Goal: Transaction & Acquisition: Book appointment/travel/reservation

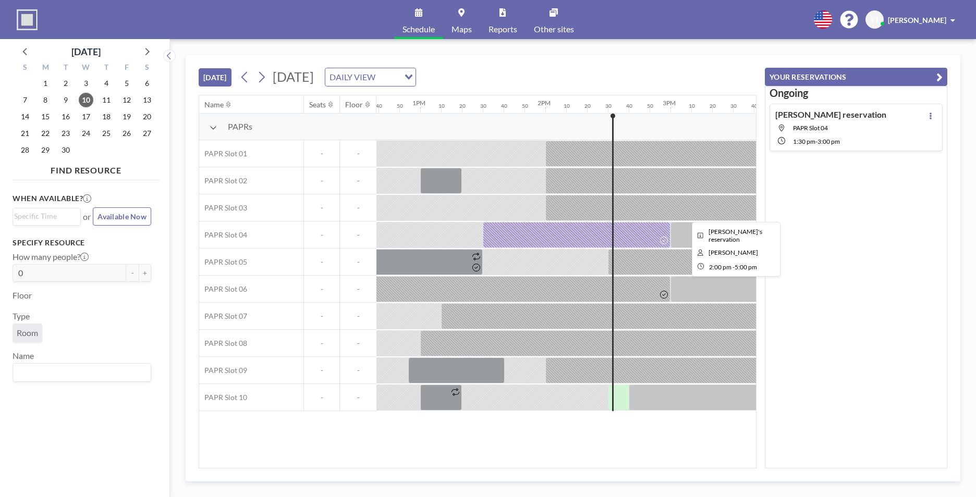
scroll to position [0, 1794]
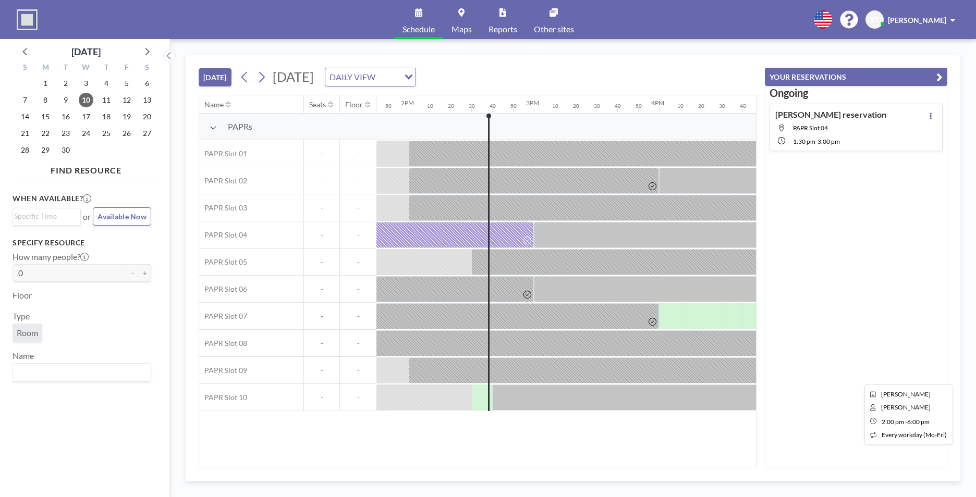
scroll to position [0, 1794]
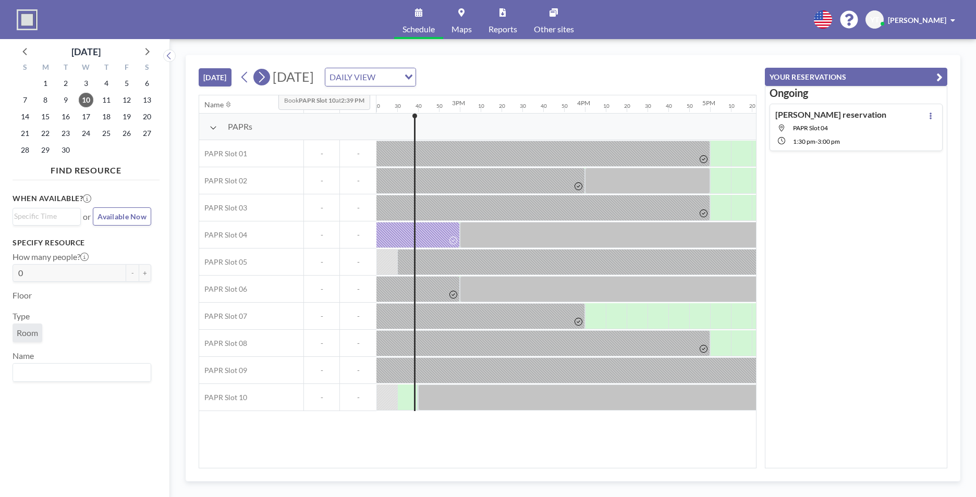
click at [270, 81] on button at bounding box center [261, 77] width 17 height 17
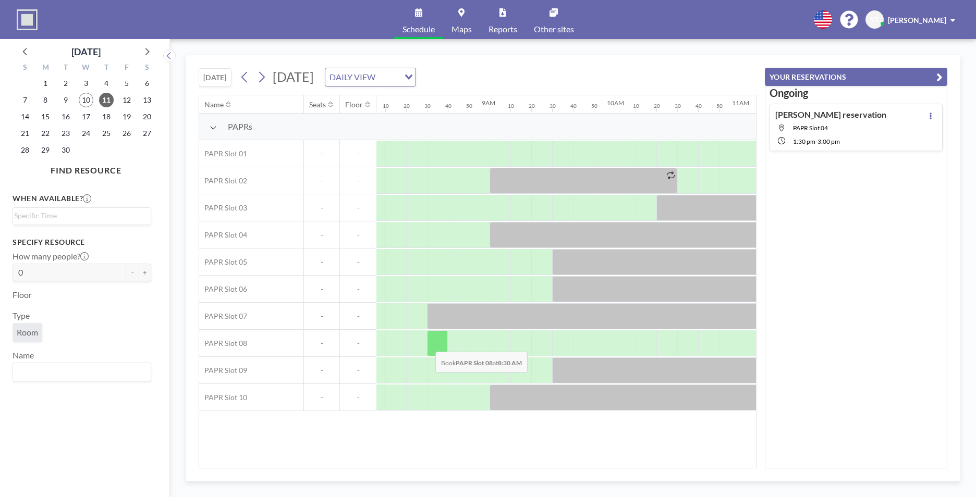
scroll to position [0, 1043]
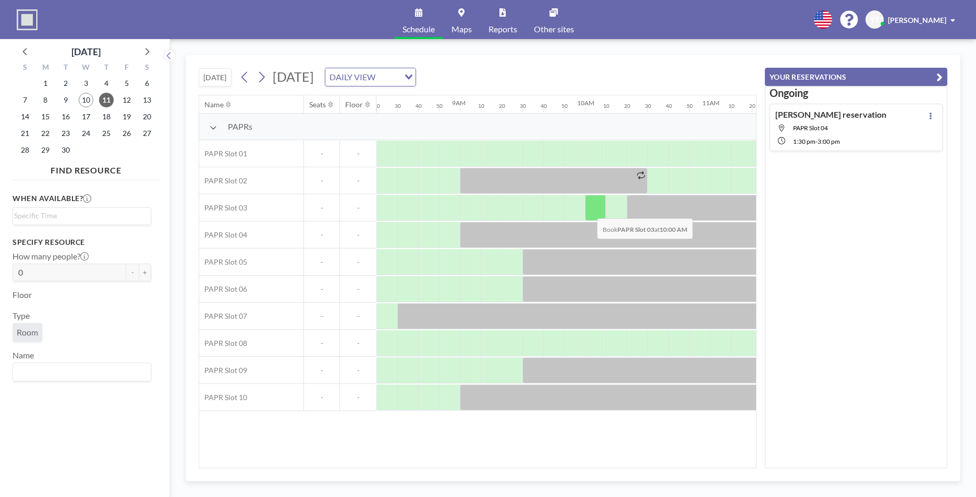
click at [589, 211] on div at bounding box center [595, 208] width 21 height 26
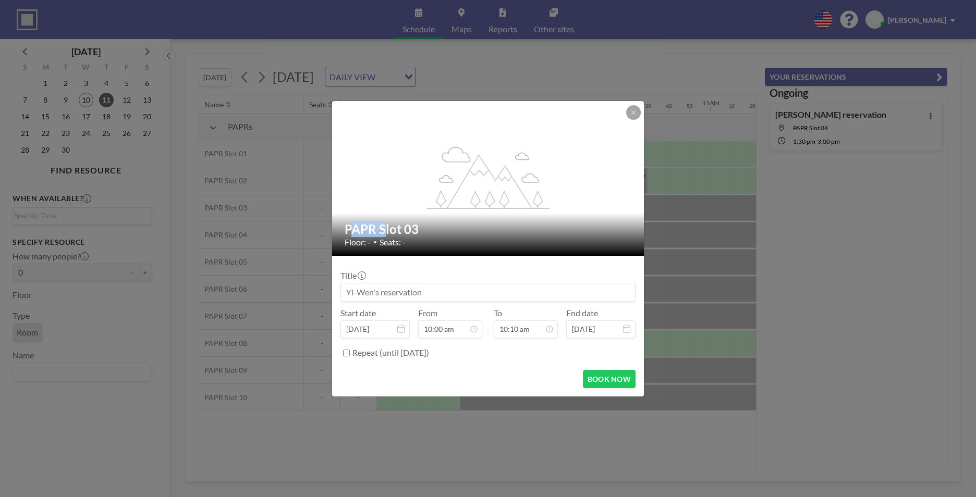
click at [589, 211] on div "flex-grow: 1.2;" at bounding box center [488, 178] width 313 height 155
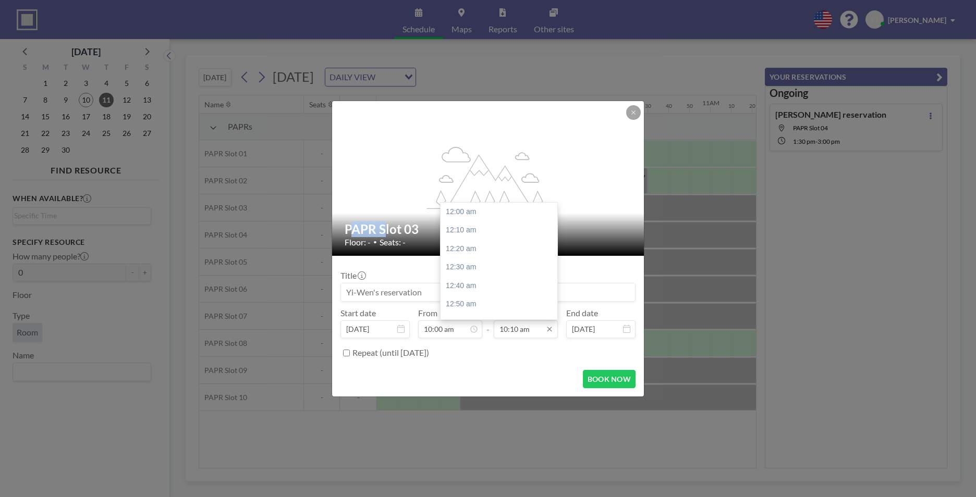
scroll to position [1132, 0]
click at [512, 331] on input "10:10 am" at bounding box center [526, 330] width 64 height 18
click at [504, 249] on div "10:30 am" at bounding box center [502, 249] width 122 height 19
type input "10:30 am"
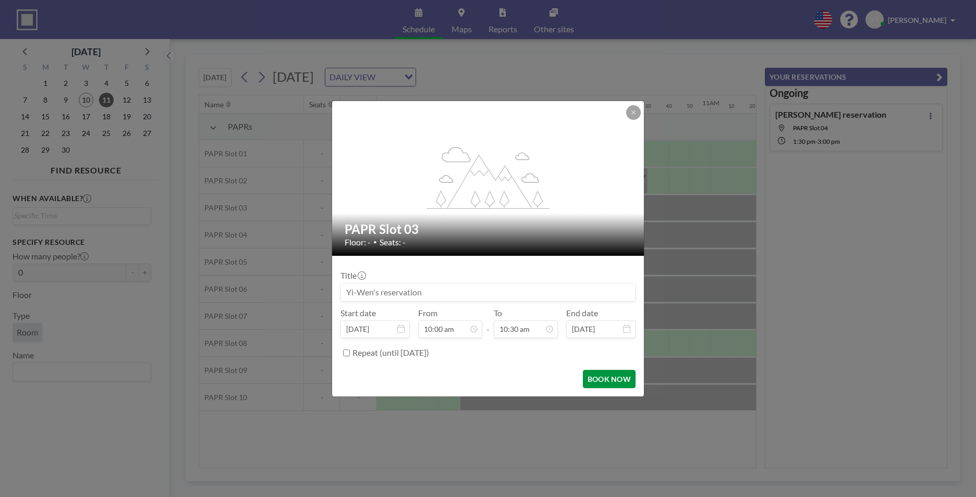
click at [600, 375] on button "BOOK NOW" at bounding box center [609, 379] width 53 height 18
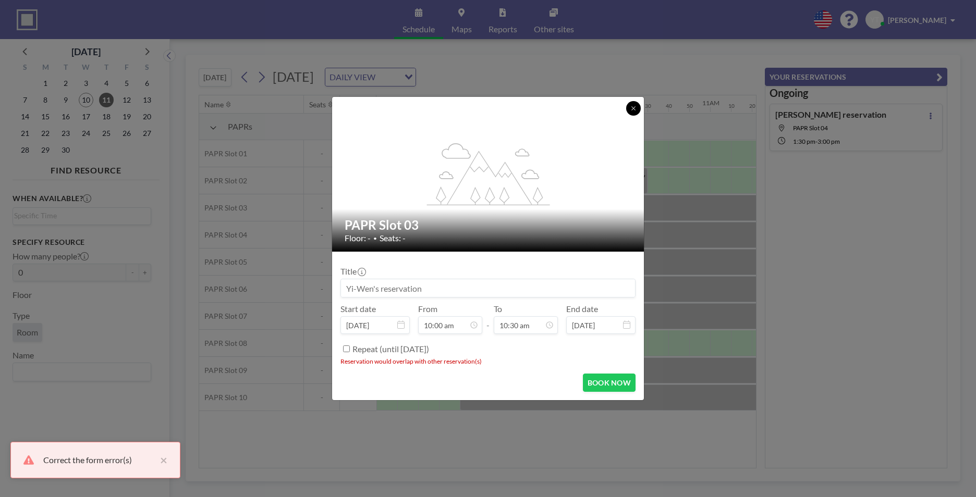
click at [630, 112] on button at bounding box center [633, 108] width 15 height 15
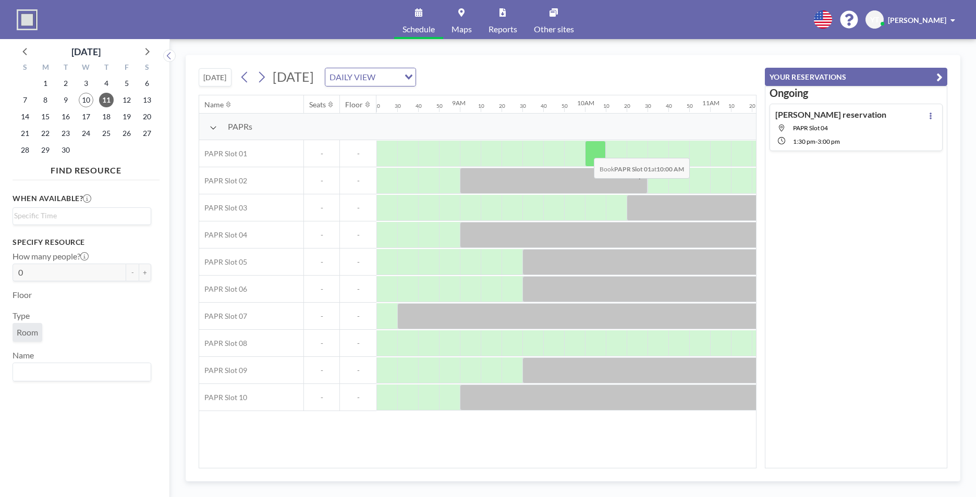
click at [586, 150] on div at bounding box center [595, 154] width 21 height 26
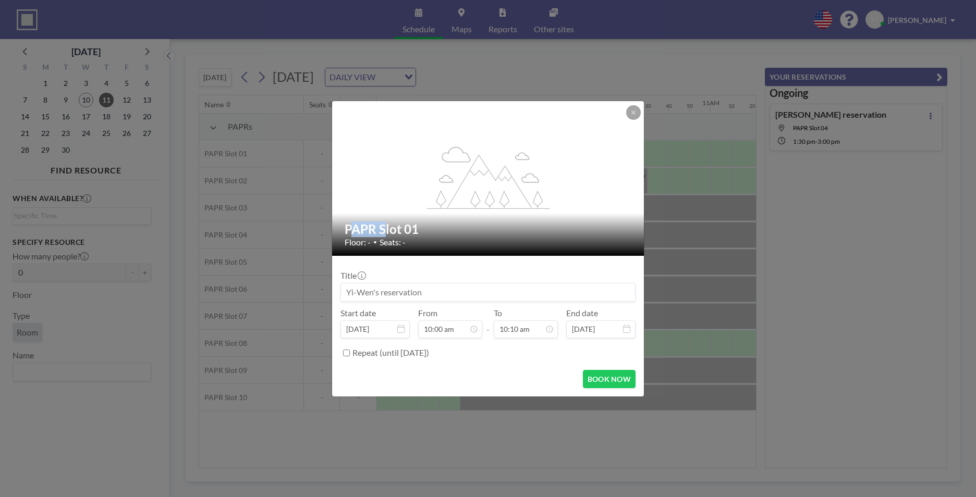
click at [586, 150] on div "flex-grow: 1.2;" at bounding box center [488, 178] width 313 height 155
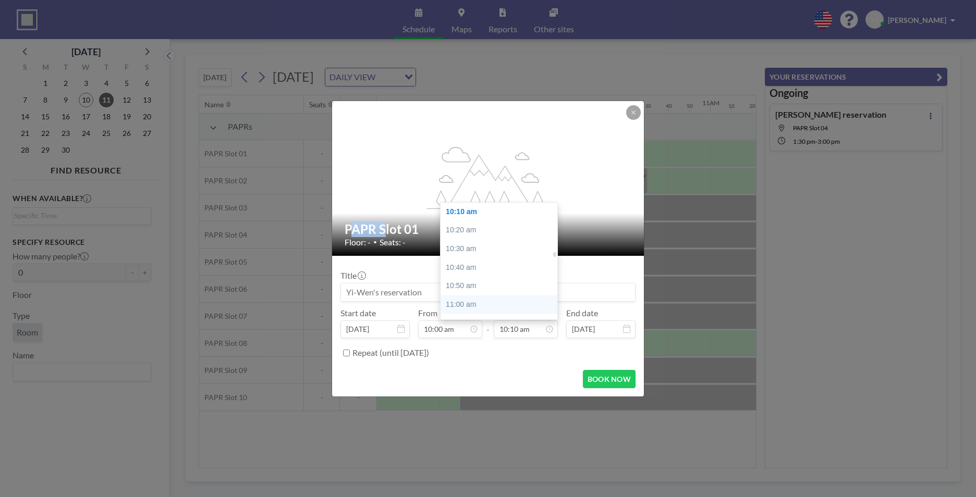
click at [508, 304] on div "11:00 am" at bounding box center [502, 305] width 122 height 19
type input "11:00 am"
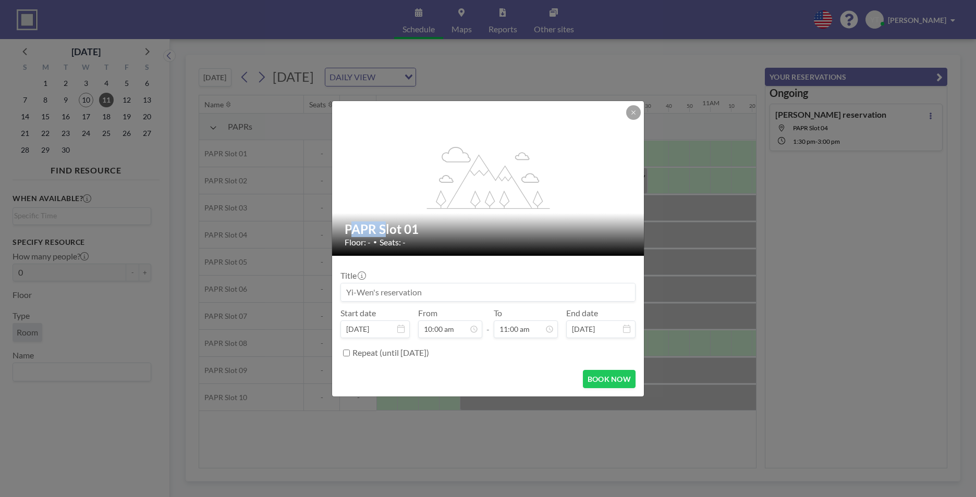
scroll to position [1225, 0]
click at [626, 384] on button "BOOK NOW" at bounding box center [609, 379] width 53 height 18
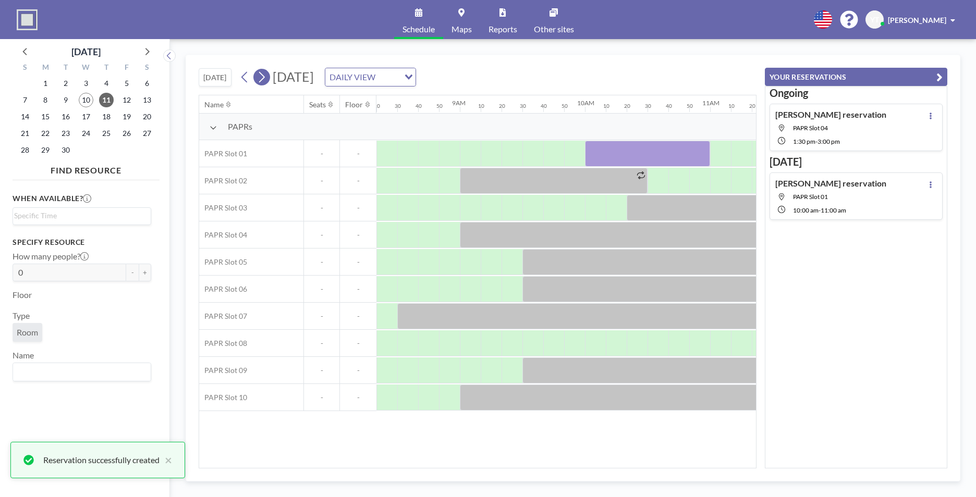
click at [262, 76] on icon at bounding box center [262, 77] width 10 height 16
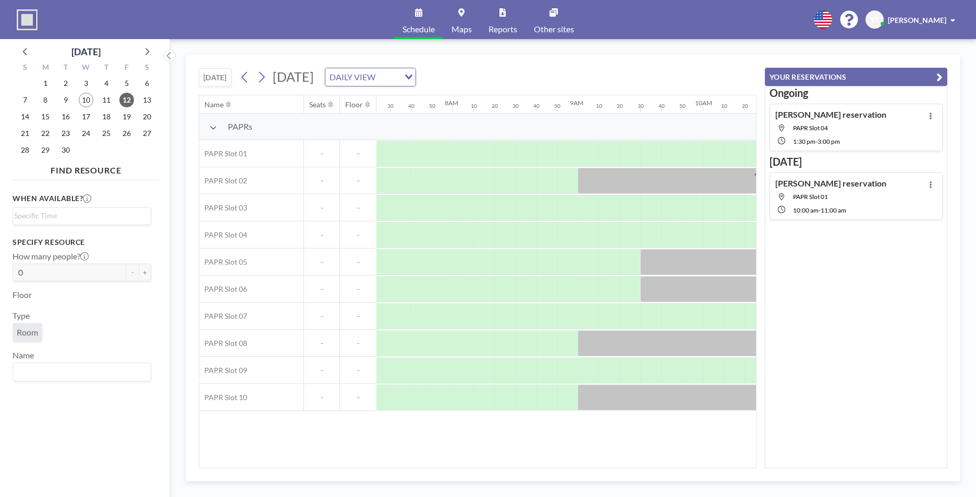
scroll to position [0, 980]
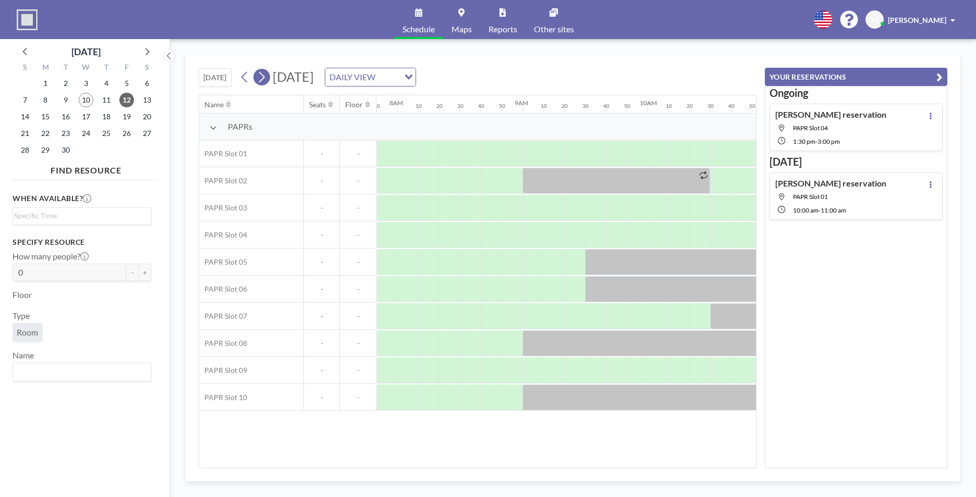
click at [262, 72] on icon at bounding box center [262, 77] width 6 height 11
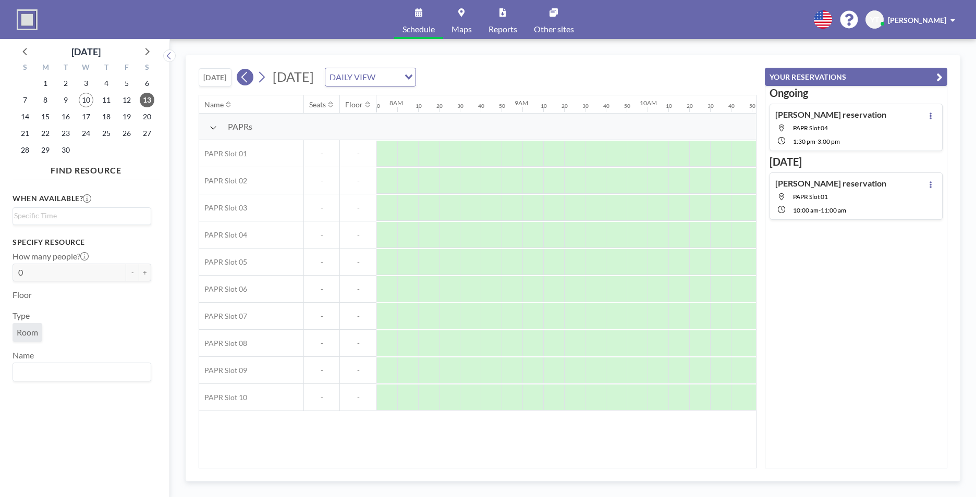
click at [247, 75] on icon at bounding box center [244, 77] width 6 height 11
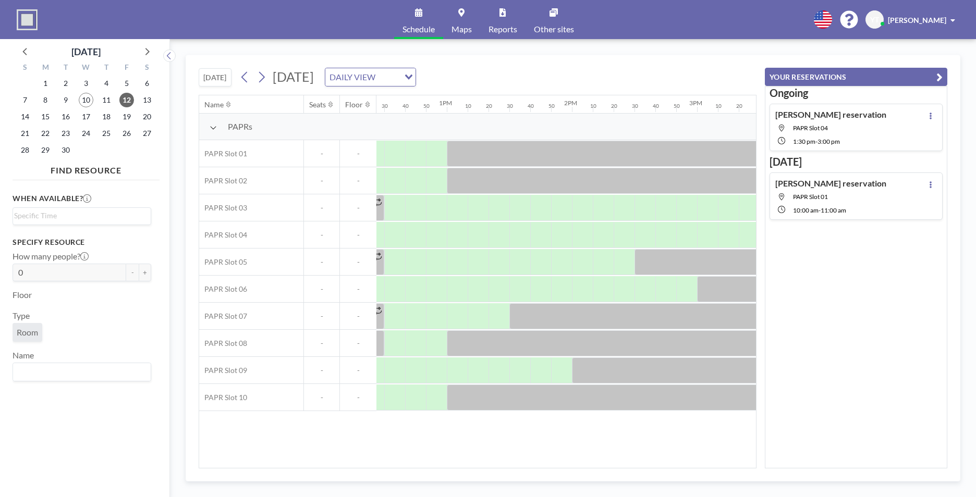
scroll to position [0, 1577]
